Goal: Navigation & Orientation: Find specific page/section

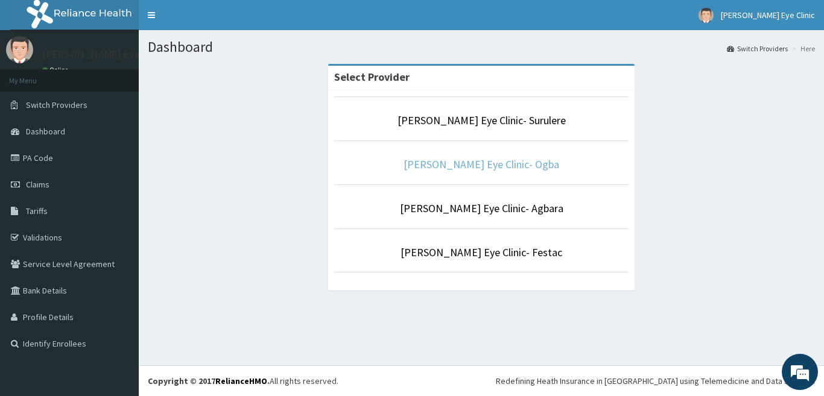
click at [486, 163] on link "[PERSON_NAME] Eye Clinic- Ogba" at bounding box center [482, 164] width 156 height 14
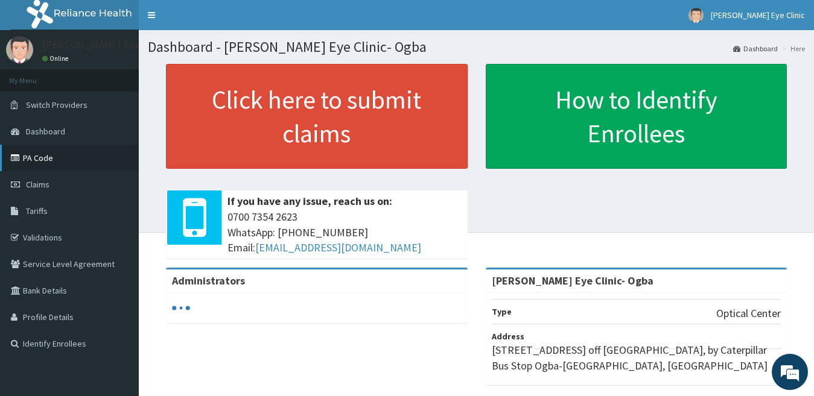
click at [87, 166] on link "PA Code" at bounding box center [69, 158] width 139 height 27
